Goal: Task Accomplishment & Management: Manage account settings

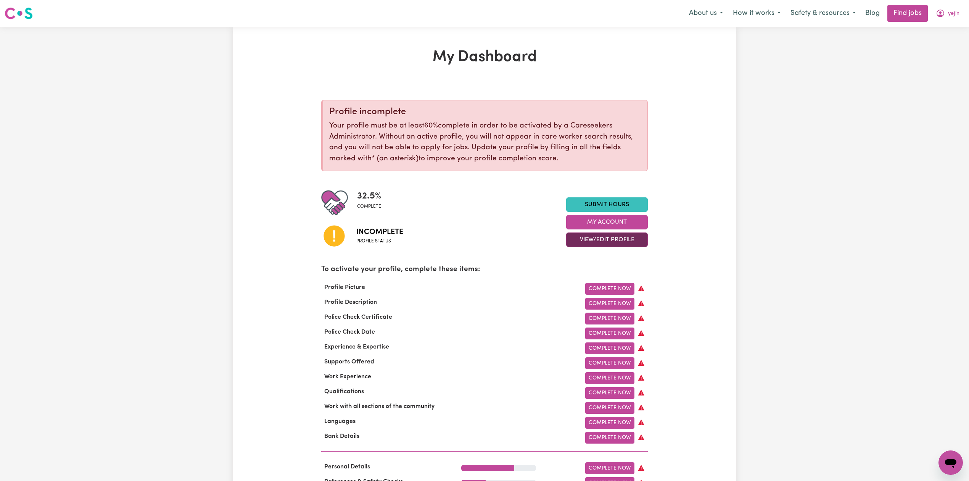
click at [605, 240] on button "View/Edit Profile" at bounding box center [607, 239] width 82 height 15
click at [588, 274] on link "Edit Profile" at bounding box center [602, 274] width 71 height 15
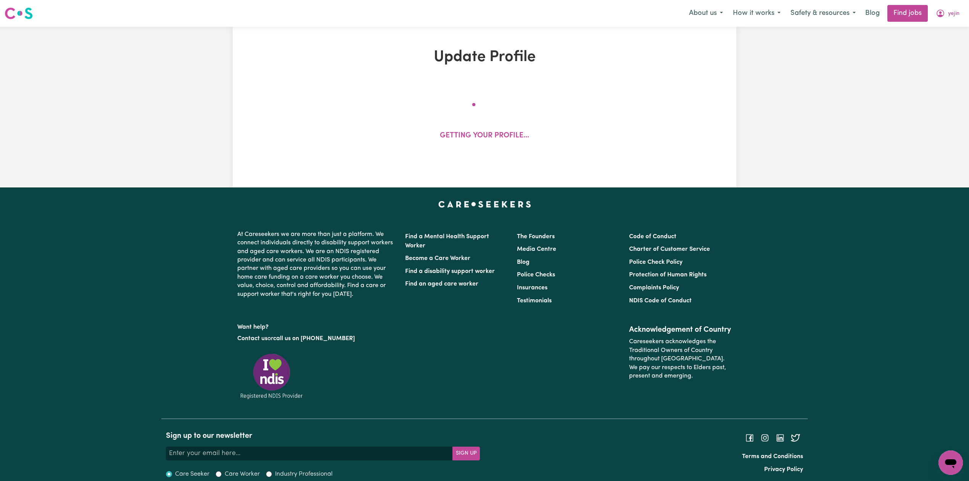
select select "[DEMOGRAPHIC_DATA]"
select select "[DEMOGRAPHIC_DATA] Work Visa"
select select "Studying a healthcare related degree or qualification"
select select "40"
select select "50"
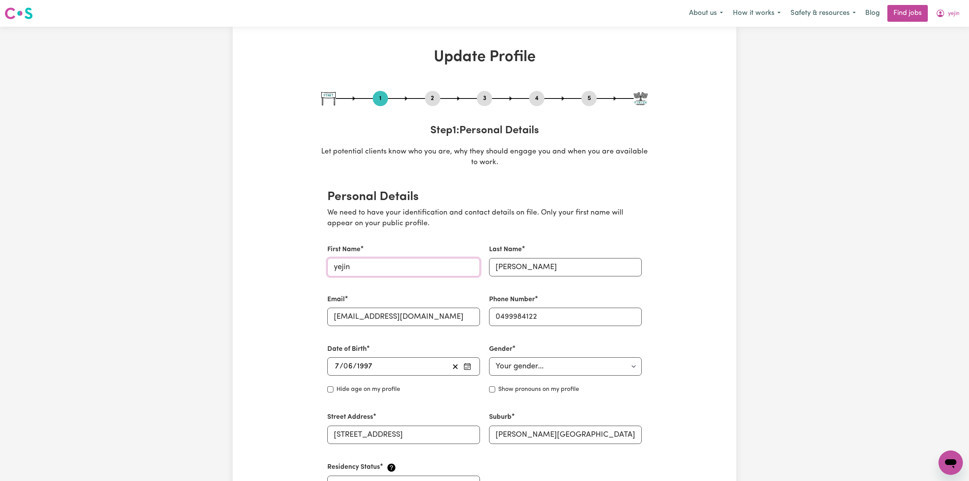
drag, startPoint x: 338, startPoint y: 262, endPoint x: 301, endPoint y: 265, distance: 36.8
type input "Yejin"
drag, startPoint x: 499, startPoint y: 263, endPoint x: 485, endPoint y: 263, distance: 14.5
click at [485, 263] on div "Last Name [PERSON_NAME]" at bounding box center [566, 260] width 162 height 50
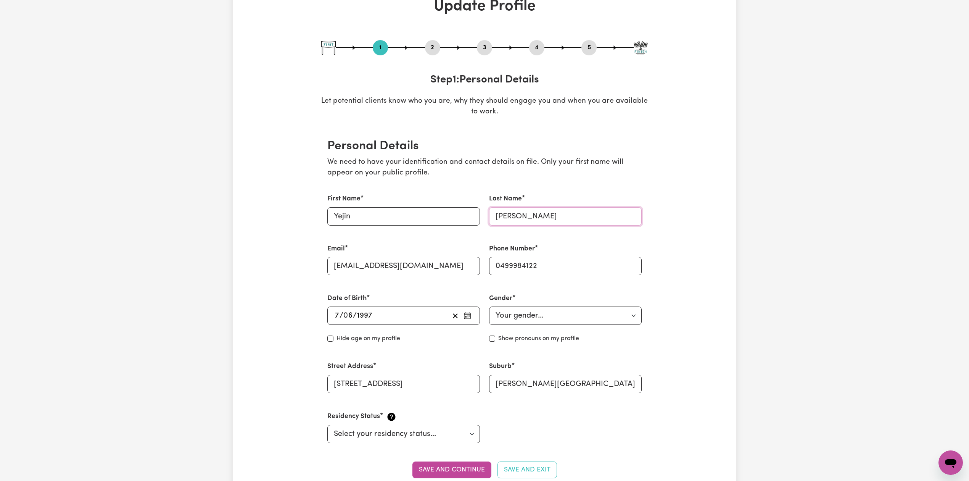
scroll to position [153, 0]
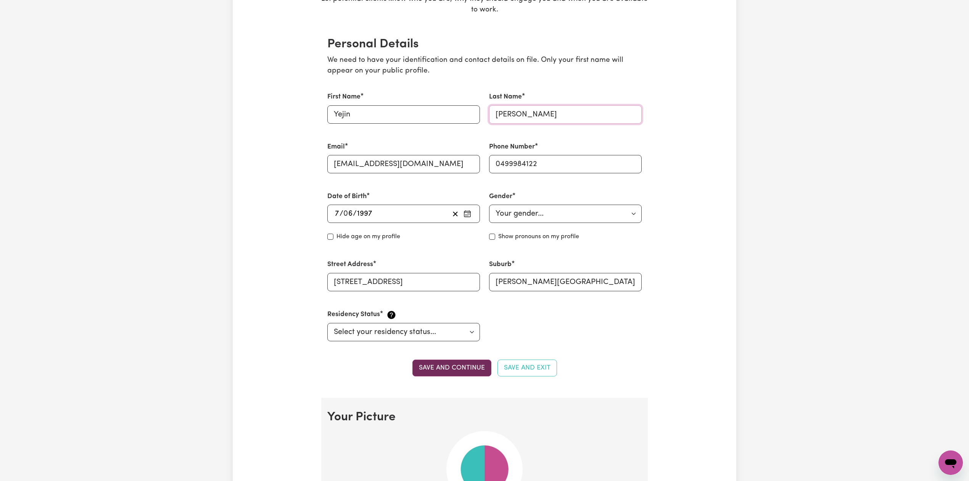
type input "[PERSON_NAME]"
click at [439, 371] on button "Save and continue" at bounding box center [452, 368] width 79 height 17
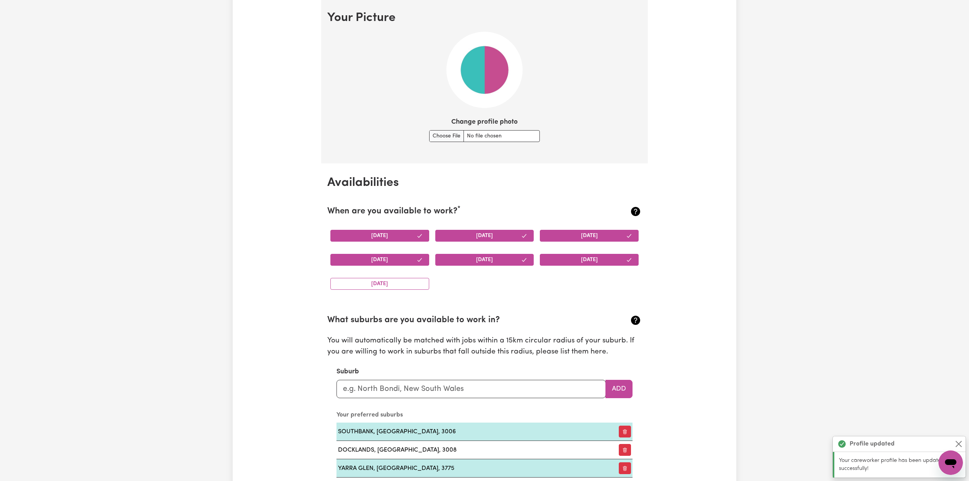
scroll to position [0, 0]
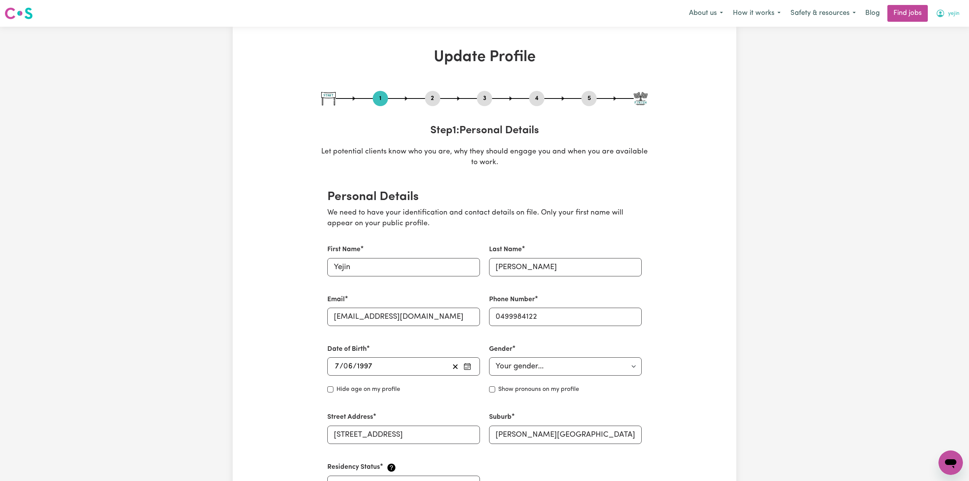
click at [948, 16] on span "yejin" at bounding box center [953, 14] width 11 height 8
click at [930, 58] on link "Logout" at bounding box center [934, 58] width 60 height 15
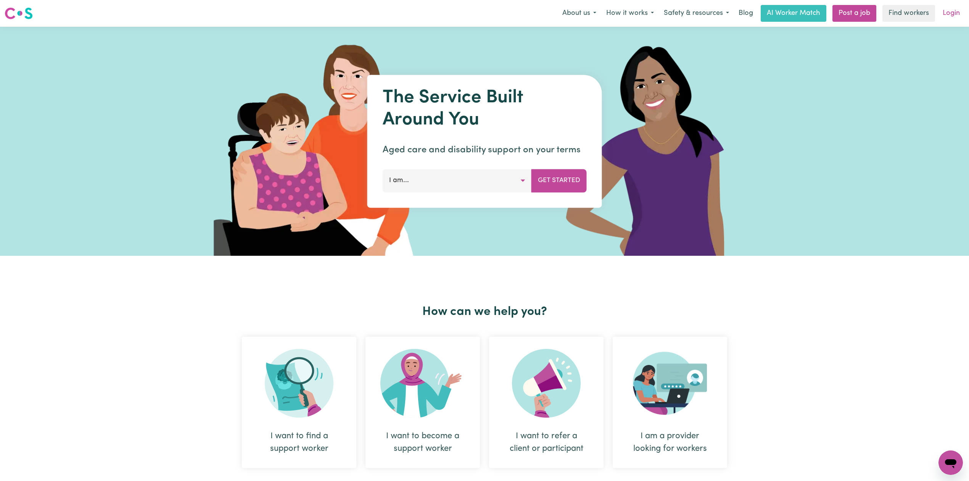
click at [956, 13] on link "Login" at bounding box center [952, 13] width 26 height 17
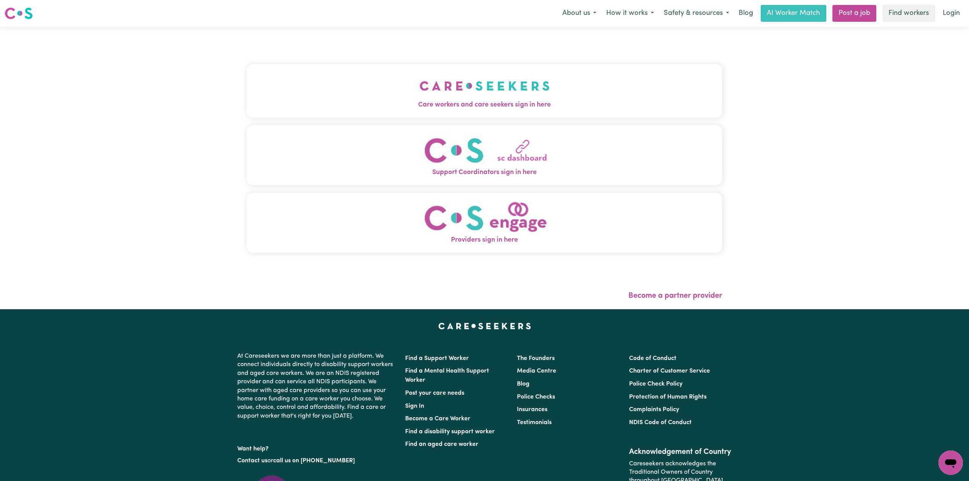
click at [399, 102] on span "Care workers and care seekers sign in here" at bounding box center [485, 105] width 476 height 10
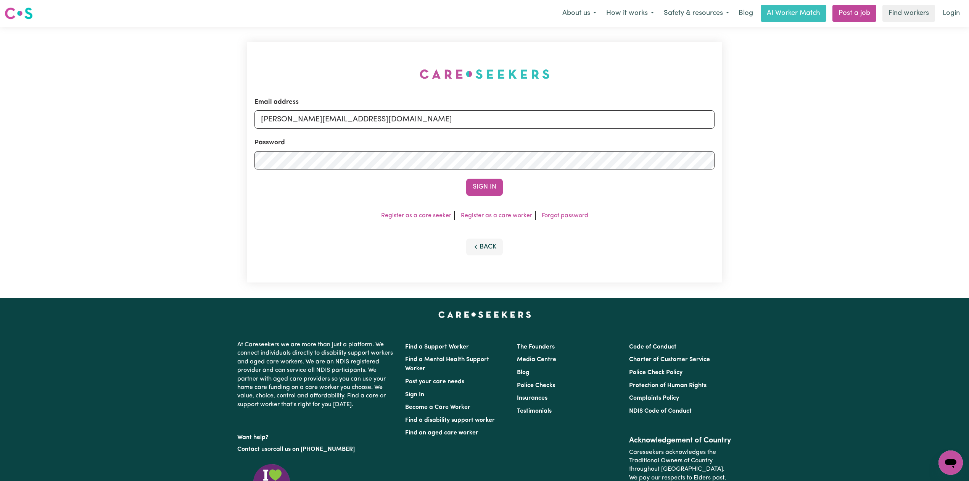
click at [318, 128] on div "Email address [PERSON_NAME][EMAIL_ADDRESS][DOMAIN_NAME] Password Sign In Regist…" at bounding box center [485, 162] width 476 height 240
drag, startPoint x: 318, startPoint y: 119, endPoint x: 318, endPoint y: 127, distance: 7.6
click at [318, 119] on input "[PERSON_NAME][EMAIL_ADDRESS][DOMAIN_NAME]" at bounding box center [485, 119] width 460 height 18
drag, startPoint x: 300, startPoint y: 117, endPoint x: 452, endPoint y: 119, distance: 152.3
click at [452, 119] on input "Superuser~[EMAIL_ADDRESS][DOMAIN_NAME]" at bounding box center [485, 119] width 460 height 18
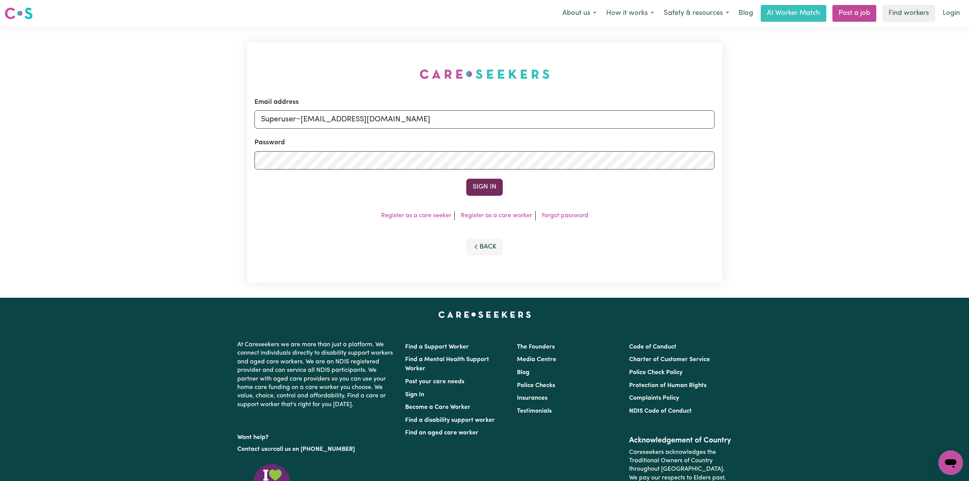
type input "Superuser~[EMAIL_ADDRESS][DOMAIN_NAME]"
click at [483, 191] on button "Sign In" at bounding box center [484, 187] width 37 height 17
